Goal: Transaction & Acquisition: Purchase product/service

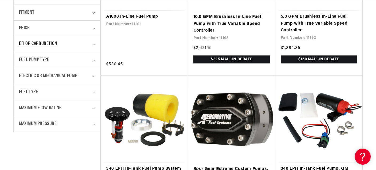
click at [93, 44] on icon "EFI or Carburetion (0 selected)" at bounding box center [94, 44] width 2 height 1
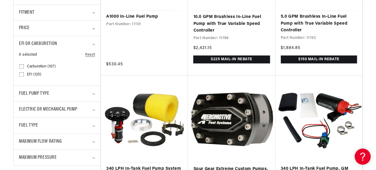
click at [21, 66] on input "Carburetion (107) Carburetion (107 products)" at bounding box center [21, 67] width 4 height 4
checkbox input "true"
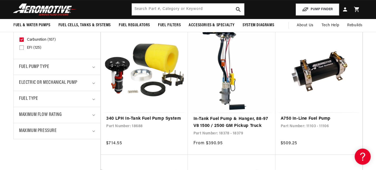
click at [95, 99] on details "Fuel Type 0 selected Reset Fuel Type E85 (45) E85 (45 products) Gas (58) E85 (4…" at bounding box center [57, 99] width 87 height 16
click at [93, 98] on icon "Fuel Type (0 selected)" at bounding box center [93, 99] width 3 height 2
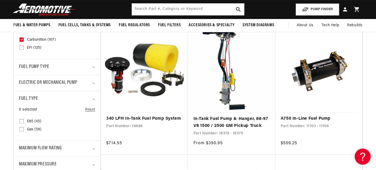
click at [21, 128] on input "Gas (58) Gas (58 products)" at bounding box center [21, 130] width 4 height 4
checkbox input "true"
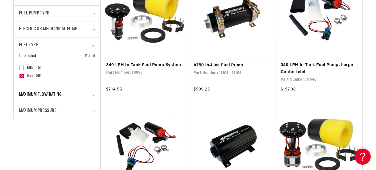
click at [94, 94] on icon "Maximum Flow Rating (0 selected)" at bounding box center [93, 95] width 3 height 2
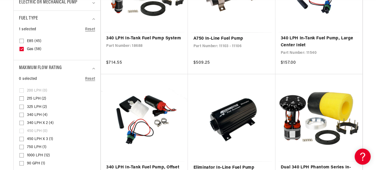
click at [22, 105] on input "325 LPH (2) 325 LPH (2 products)" at bounding box center [21, 107] width 4 height 4
checkbox input "true"
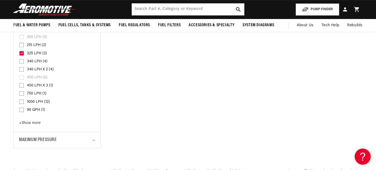
scroll to position [0, 1]
